Goal: Transaction & Acquisition: Purchase product/service

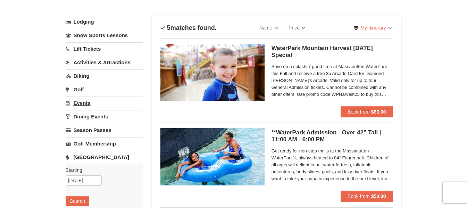
scroll to position [69, 0]
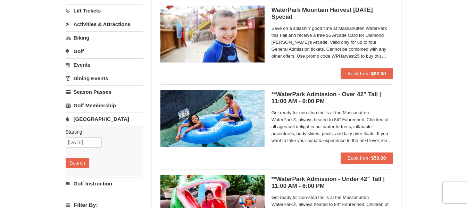
click at [89, 116] on link "[GEOGRAPHIC_DATA]" at bounding box center [104, 118] width 77 height 13
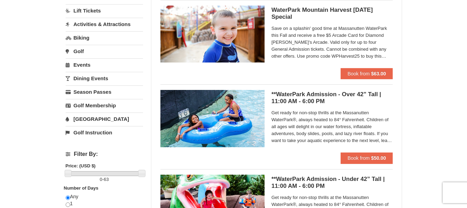
click at [94, 116] on link "[GEOGRAPHIC_DATA]" at bounding box center [104, 118] width 77 height 13
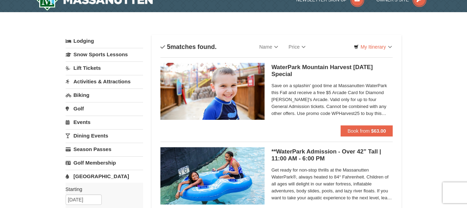
scroll to position [0, 0]
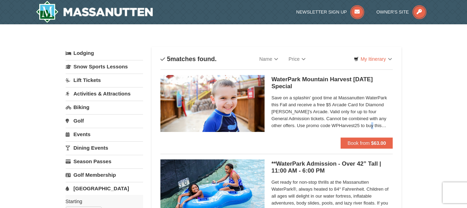
click at [356, 125] on span "Save on a splashin' good time at Massanutten WaterPark this Fall and receive a …" at bounding box center [331, 111] width 121 height 35
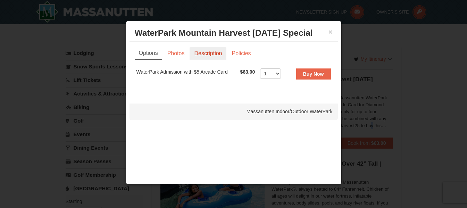
click at [199, 53] on link "Description" at bounding box center [207, 53] width 37 height 13
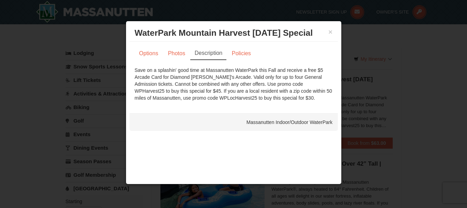
click at [274, 84] on div "Save on a splashin' good time at Massanutten WaterPark this Fall and receive a …" at bounding box center [234, 84] width 198 height 35
copy div "WPHarvest25"
click at [152, 47] on link "Options" at bounding box center [149, 53] width 28 height 13
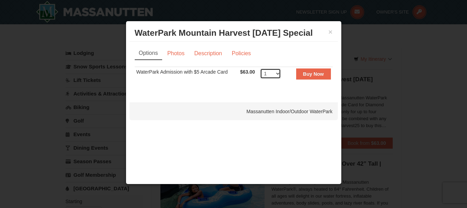
click at [277, 75] on select "1 2 3 4 5 6 7 8 9 10 11 12 13 14 15 16 17 18 19 20 21 22" at bounding box center [270, 73] width 21 height 10
select select "3"
click at [260, 68] on select "1 2 3 4 5 6 7 8 9 10 11 12 13 14 15 16 17 18 19 20 21 22" at bounding box center [270, 73] width 21 height 10
click at [313, 78] on button "Buy Now" at bounding box center [313, 73] width 35 height 11
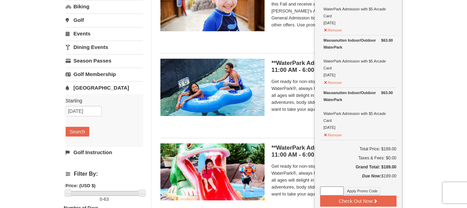
scroll to position [141, 0]
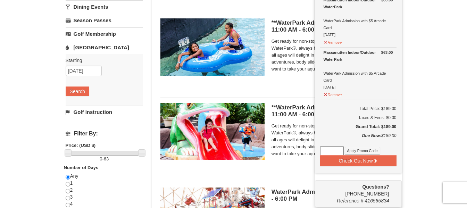
click at [336, 150] on input at bounding box center [332, 150] width 24 height 9
paste input "WPHarvest25"
type input "WPHarvest25"
click at [351, 153] on button "Apply Promo Code" at bounding box center [362, 151] width 35 height 8
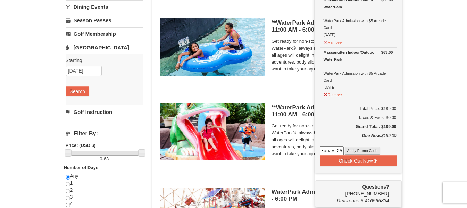
scroll to position [0, 0]
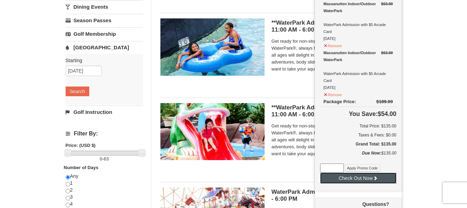
click at [350, 178] on button "Check Out Now" at bounding box center [358, 177] width 76 height 11
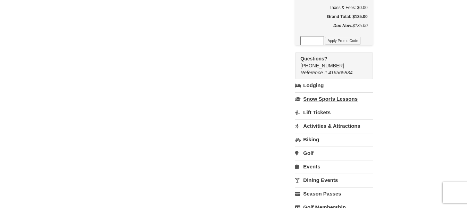
scroll to position [243, 0]
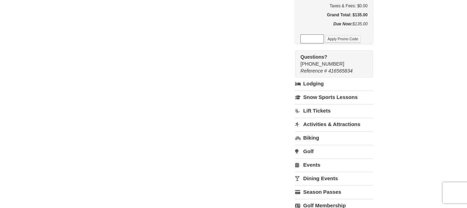
click at [361, 126] on link "Activities & Attractions" at bounding box center [333, 124] width 77 height 13
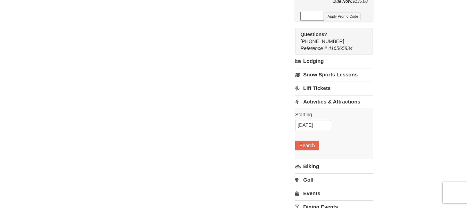
scroll to position [278, 0]
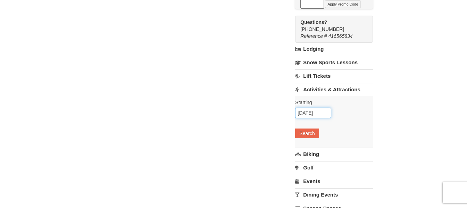
click at [331, 116] on input "[DATE]" at bounding box center [313, 113] width 36 height 10
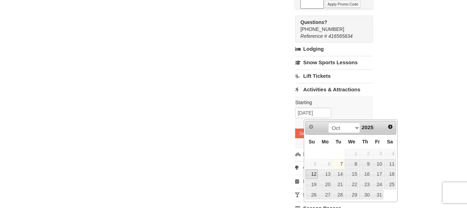
click at [314, 176] on link "12" at bounding box center [311, 174] width 12 height 10
type input "[DATE]"
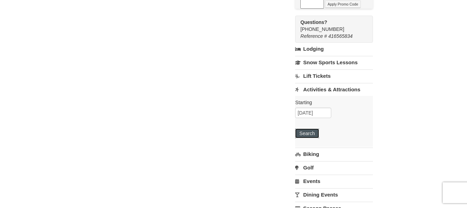
click at [318, 135] on button "Search" at bounding box center [307, 133] width 24 height 10
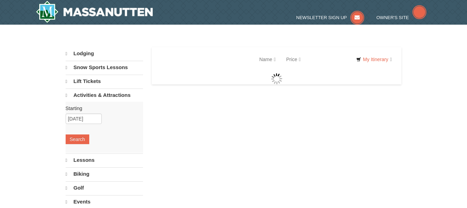
select select "10"
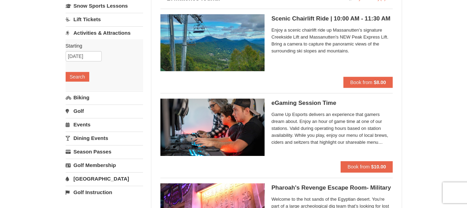
scroll to position [139, 0]
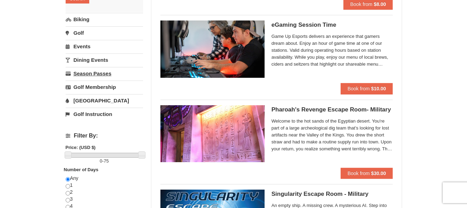
click at [100, 74] on link "Season Passes" at bounding box center [104, 73] width 77 height 13
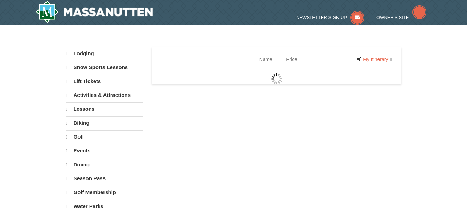
select select "10"
